Goal: Task Accomplishment & Management: Complete application form

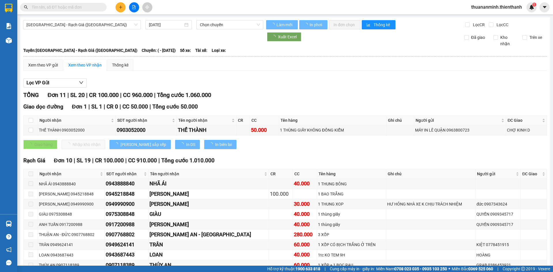
click at [46, 6] on input "text" at bounding box center [66, 7] width 68 height 6
type input "[DATE]"
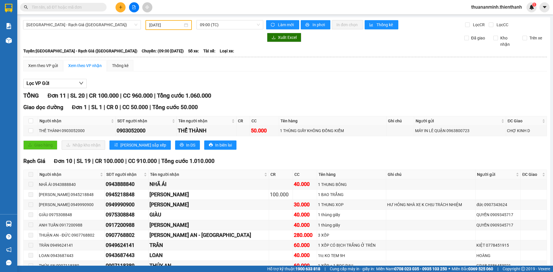
paste input "0932749435"
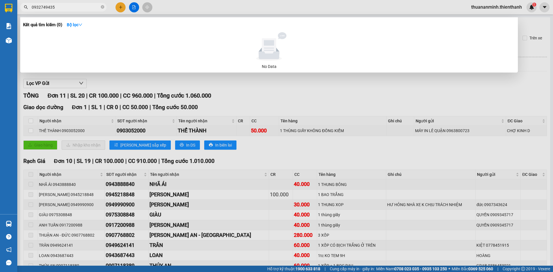
click at [65, 7] on input "0932749435" at bounding box center [66, 7] width 68 height 6
paste input "825376536"
type input "0825376536"
click at [101, 7] on icon "close-circle" at bounding box center [102, 6] width 3 height 3
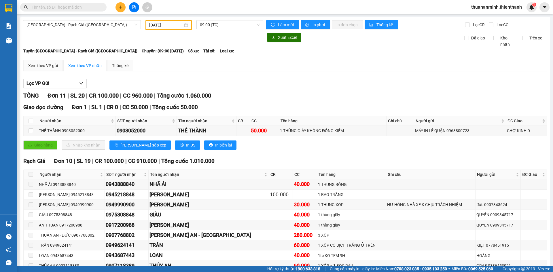
click at [56, 10] on input "text" at bounding box center [66, 7] width 68 height 6
click at [62, 9] on input "text" at bounding box center [66, 7] width 68 height 6
click at [61, 7] on input "text" at bounding box center [66, 7] width 68 height 6
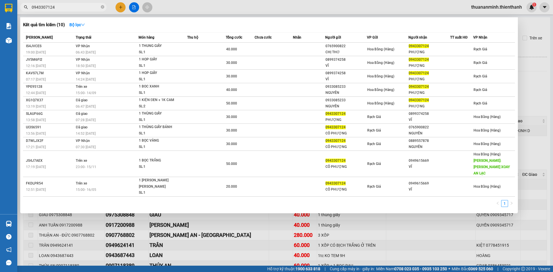
type input "0943307124"
click at [61, 6] on input "0943307124" at bounding box center [66, 7] width 68 height 6
click at [61, 7] on input "0943307124" at bounding box center [66, 7] width 68 height 6
